Goal: Task Accomplishment & Management: Use online tool/utility

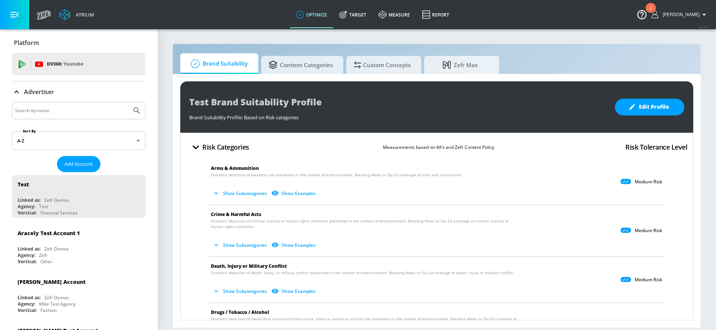
click at [96, 108] on input "Search by name" at bounding box center [72, 111] width 114 height 10
type input "[GEOGRAPHIC_DATA]"
click at [129, 102] on button "Submit Search" at bounding box center [137, 110] width 16 height 16
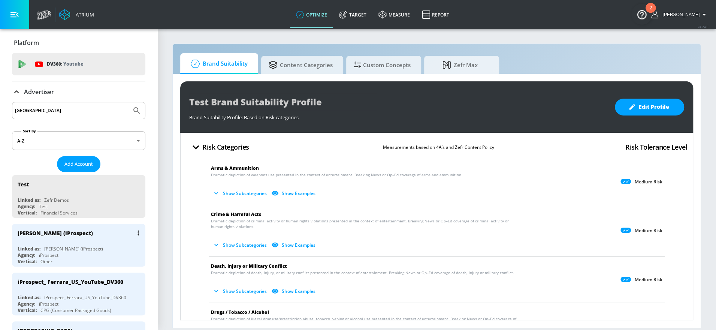
click at [79, 246] on div "[PERSON_NAME] (iProspect)" at bounding box center [73, 249] width 59 height 6
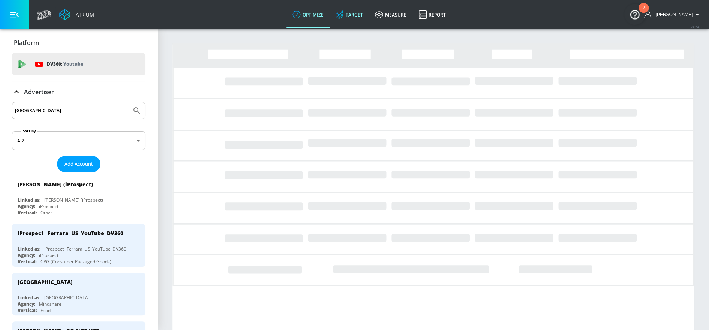
click at [369, 12] on link "Target" at bounding box center [348, 14] width 39 height 27
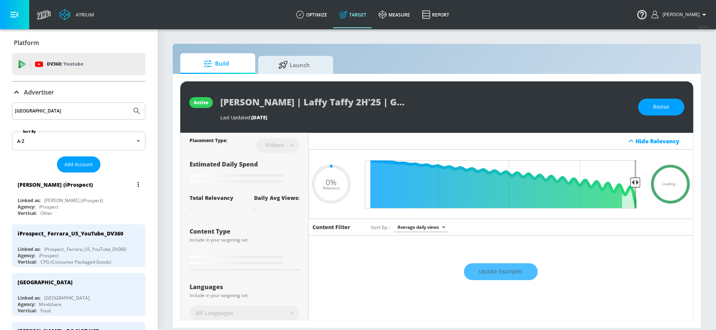
click at [45, 196] on div "[PERSON_NAME] (iProspect) Linked as: [PERSON_NAME] (iProspect) Agency: iProspec…" at bounding box center [78, 196] width 133 height 43
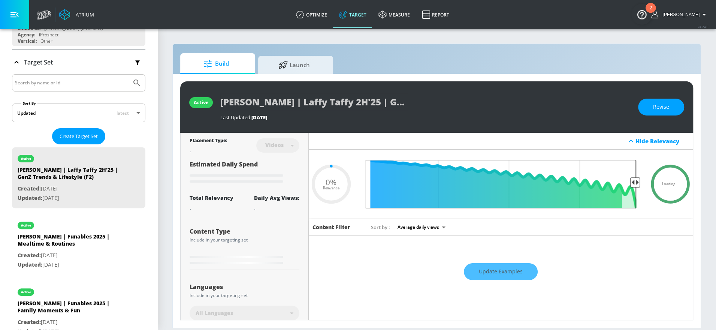
scroll to position [103, 0]
type input "0.5"
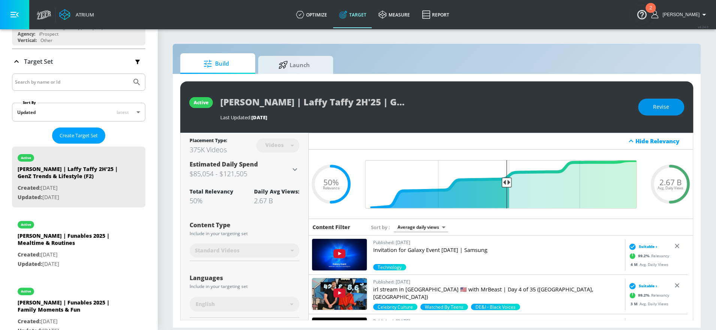
click at [648, 108] on button "Revise" at bounding box center [661, 107] width 46 height 17
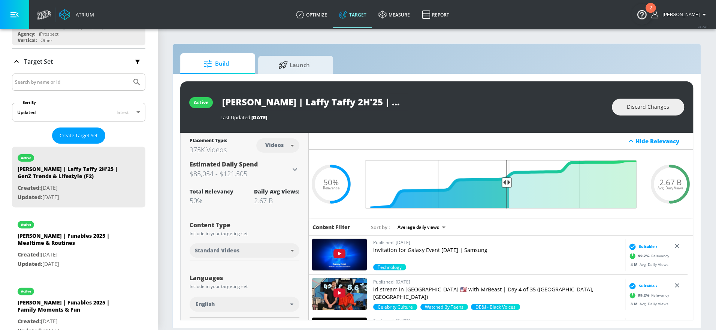
click at [304, 100] on input "[PERSON_NAME] | Laffy Taffy 2H'25 | GenZ Trends & Lifestyle (F2)" at bounding box center [313, 101] width 187 height 17
click at [622, 103] on button "Discard Changes" at bounding box center [648, 107] width 72 height 17
